Goal: Information Seeking & Learning: Learn about a topic

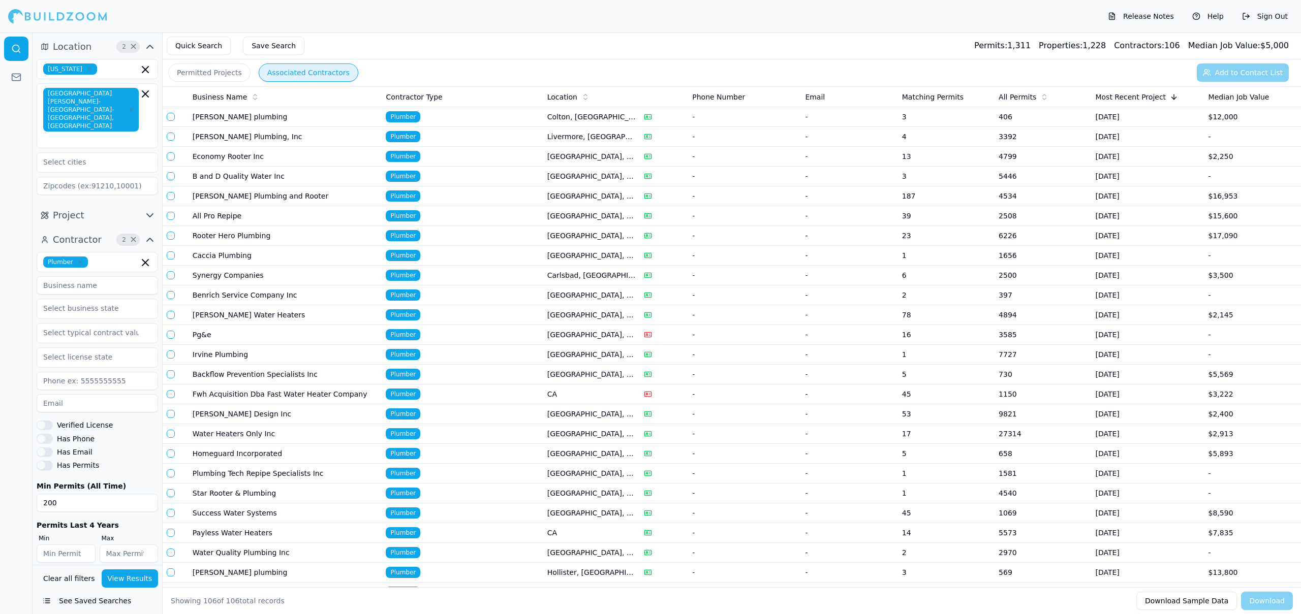
click at [230, 218] on td "All Pro Repipe" at bounding box center [285, 216] width 194 height 20
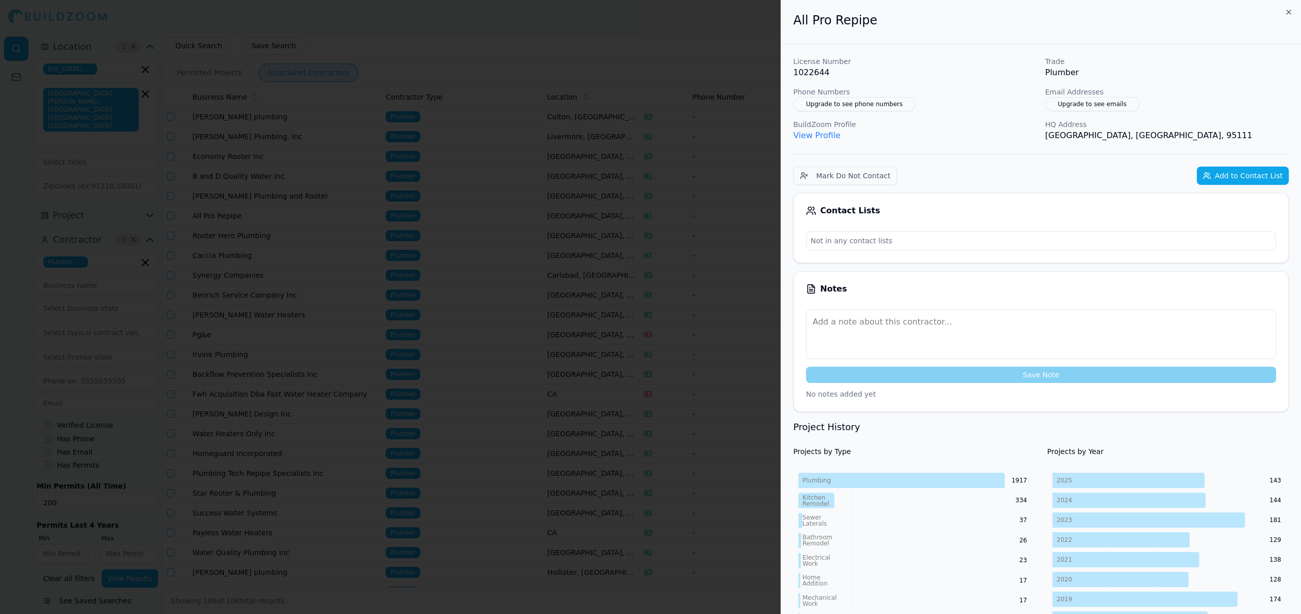
click at [763, 276] on div at bounding box center [650, 307] width 1301 height 614
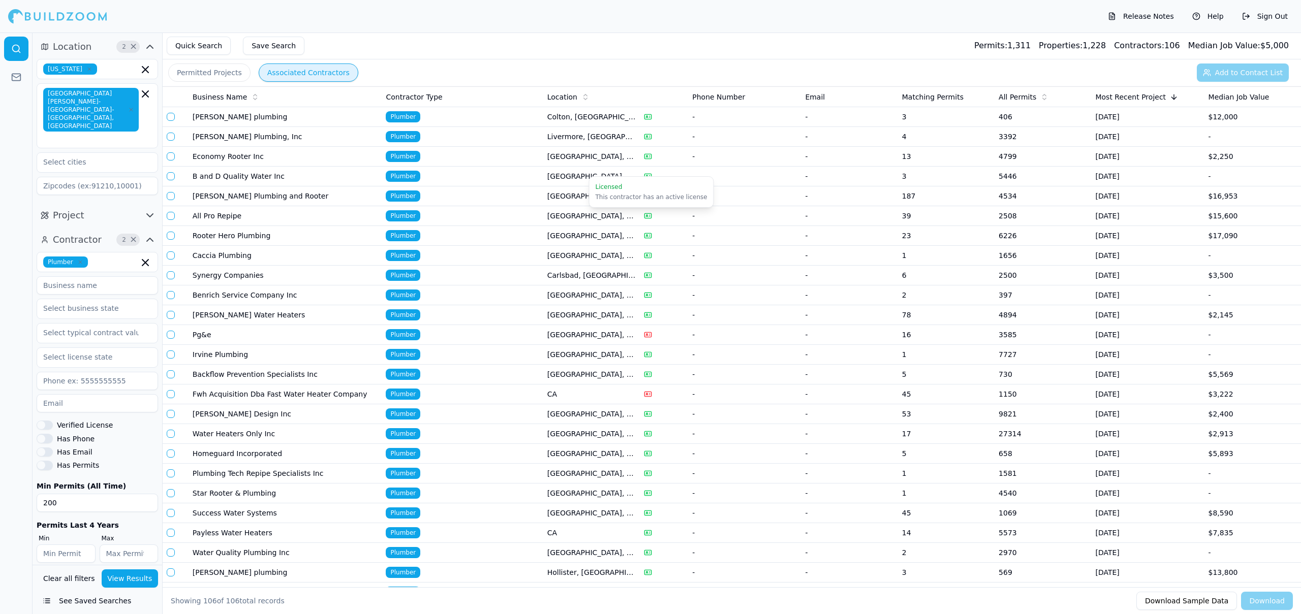
click at [646, 216] on circle at bounding box center [647, 216] width 2 height 2
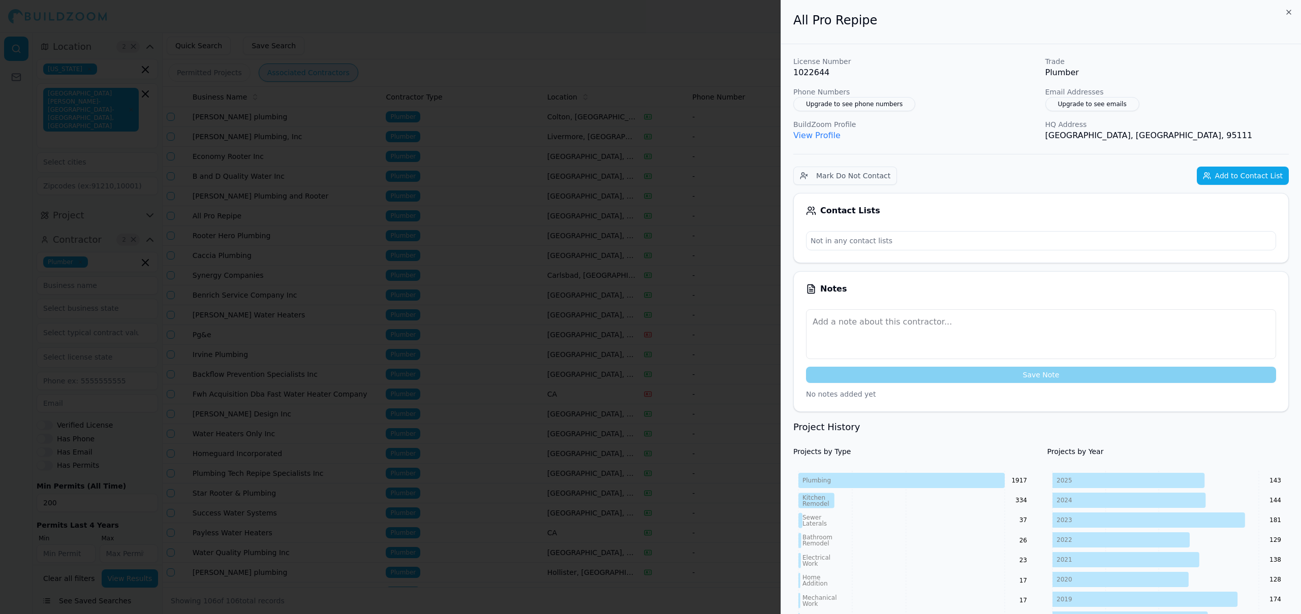
click at [640, 222] on div at bounding box center [650, 307] width 1301 height 614
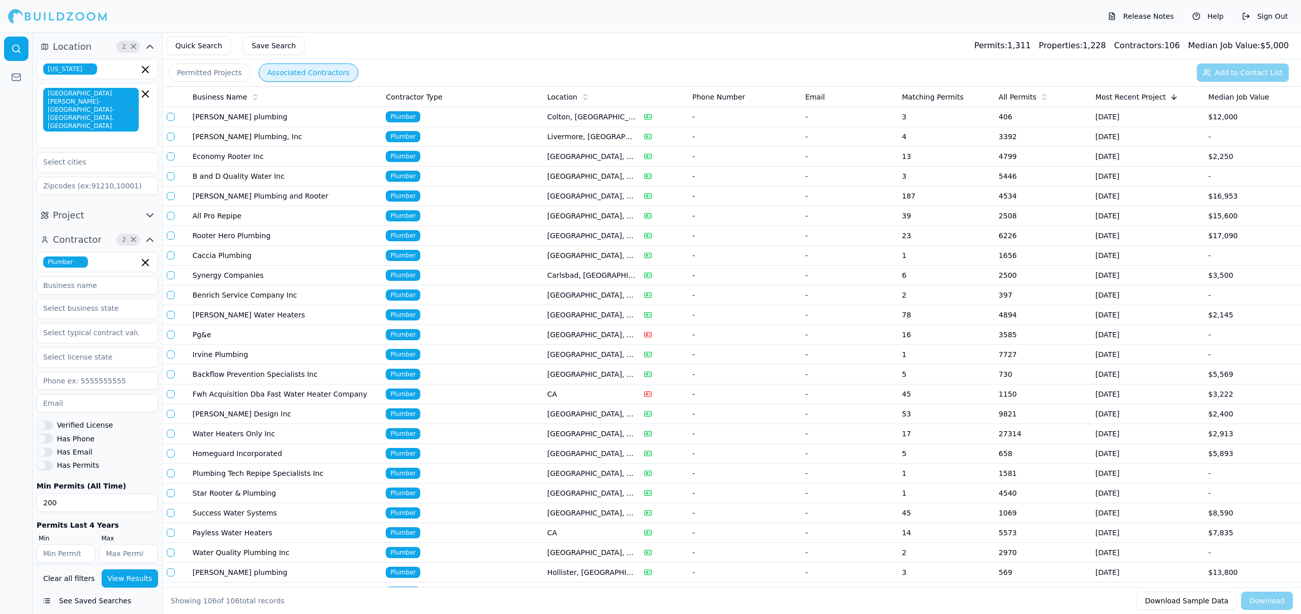
click at [1023, 95] on span "All Permits" at bounding box center [1017, 97] width 38 height 10
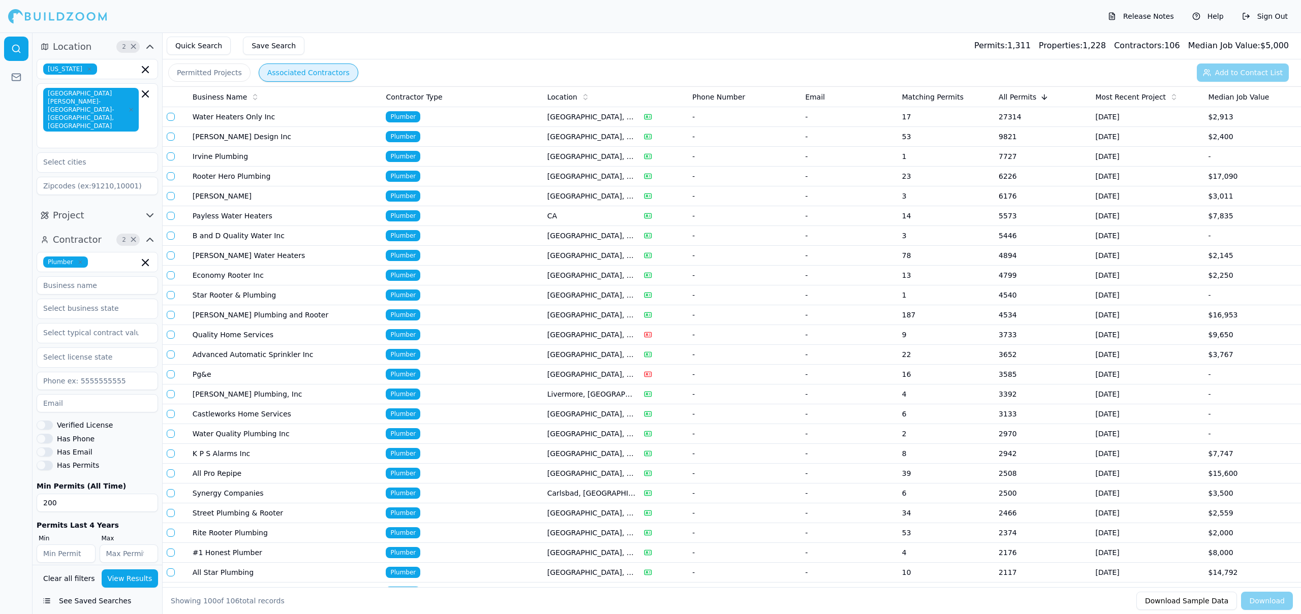
click at [59, 545] on input "number" at bounding box center [66, 554] width 59 height 18
type input "1"
type input "200"
click at [120, 584] on button "View Results" at bounding box center [130, 579] width 57 height 18
